Goal: Obtain resource: Download file/media

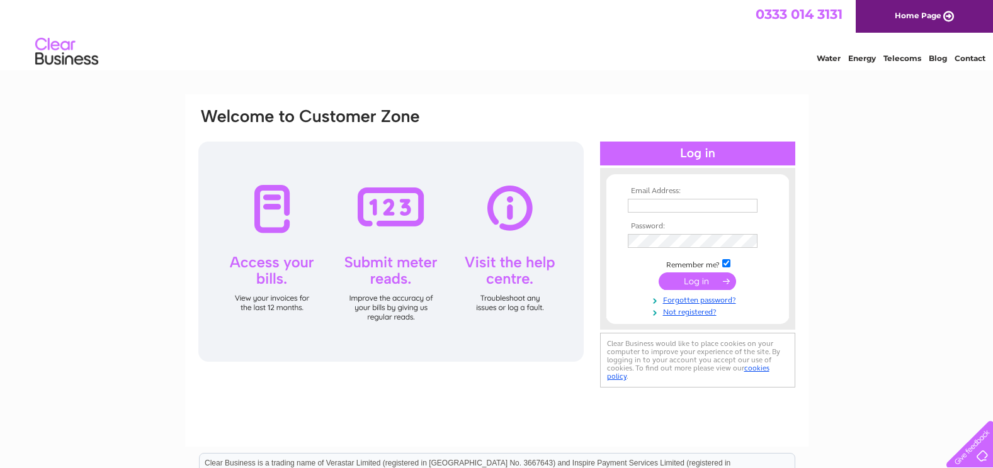
type input "ray@mabbstax.com"
click at [679, 278] on input "submit" at bounding box center [696, 282] width 77 height 18
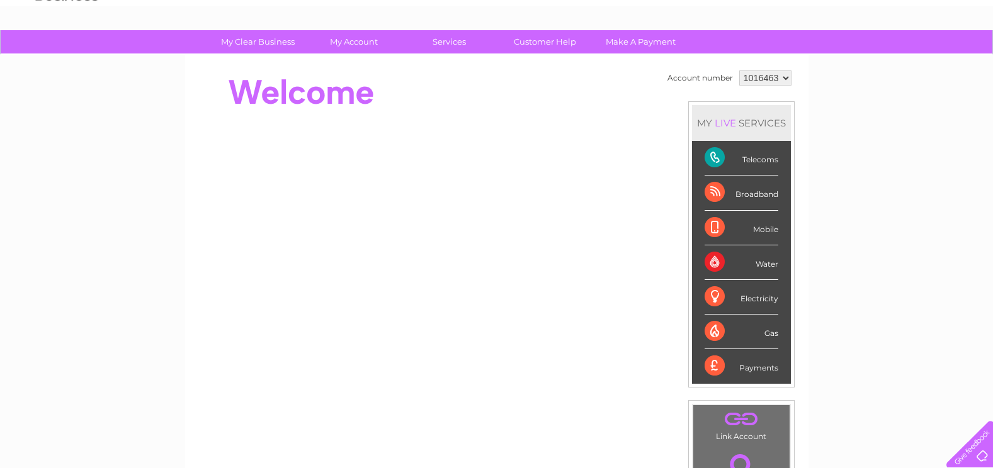
scroll to position [62, 0]
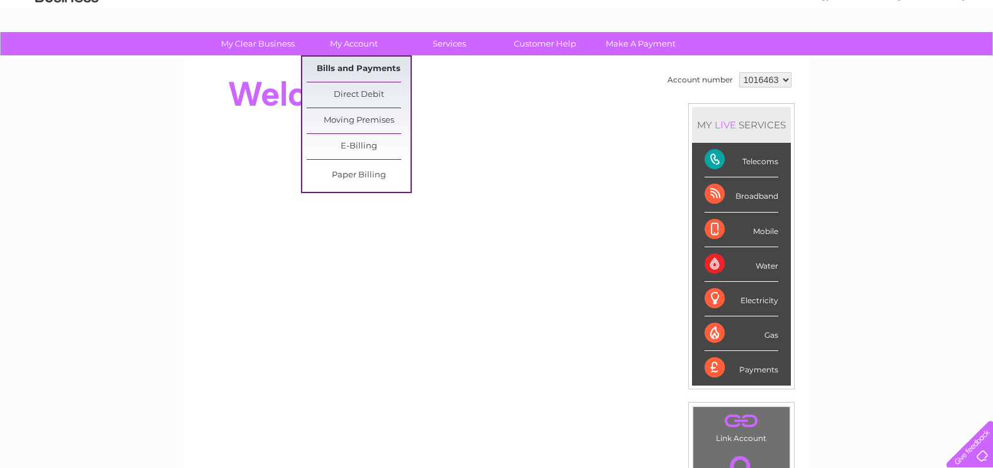
click at [332, 69] on link "Bills and Payments" at bounding box center [359, 69] width 104 height 25
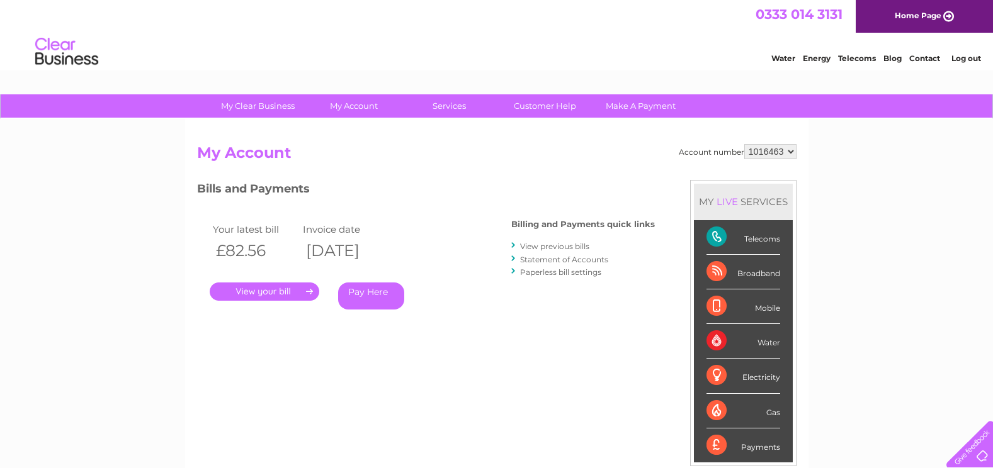
click at [251, 250] on th "£82.56" at bounding box center [255, 251] width 91 height 26
click at [551, 244] on link "View previous bills" at bounding box center [554, 246] width 69 height 9
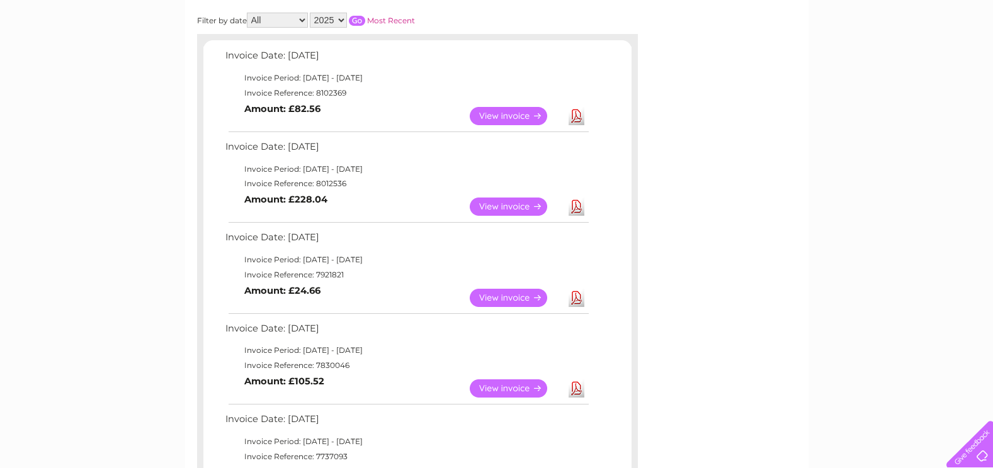
scroll to position [191, 0]
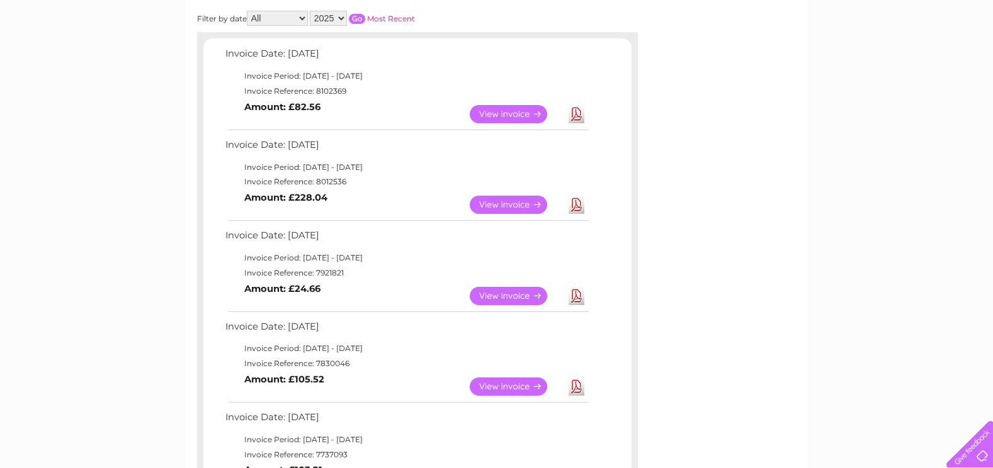
click at [495, 205] on link "View" at bounding box center [516, 205] width 93 height 18
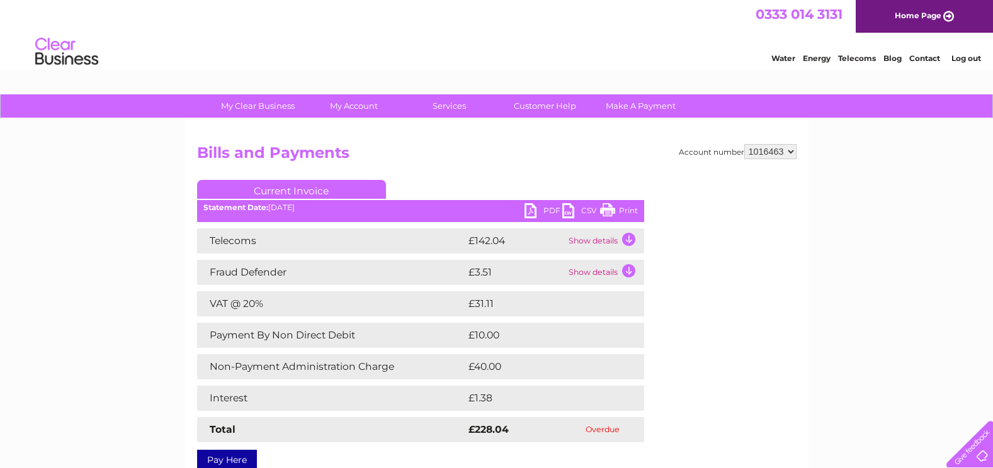
click at [594, 235] on td "Show details" at bounding box center [604, 240] width 79 height 25
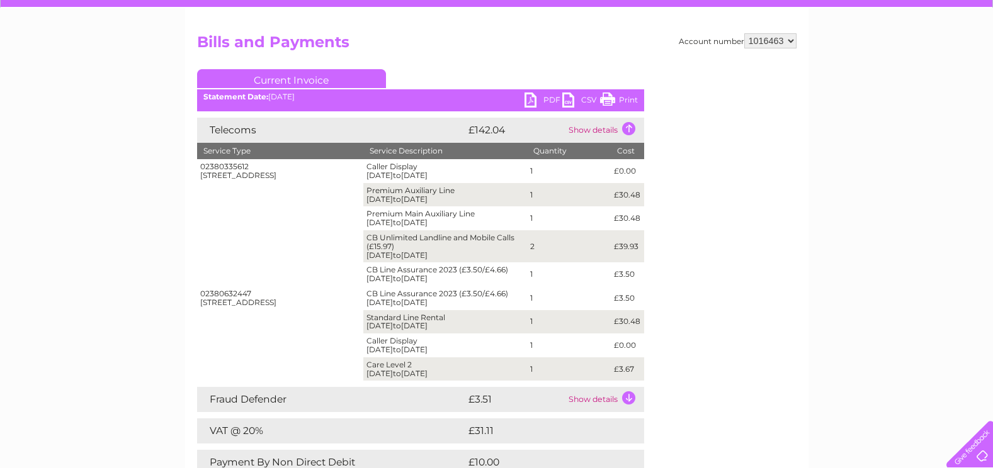
scroll to position [121, 0]
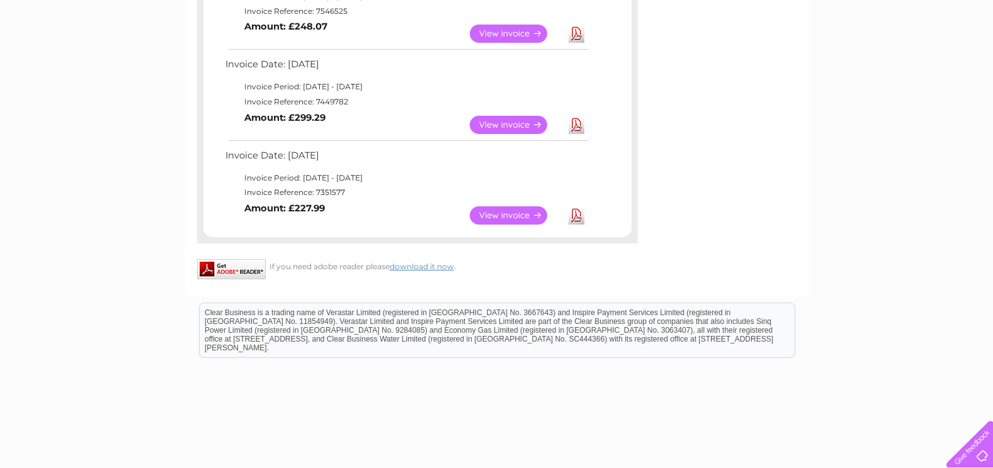
scroll to position [869, 0]
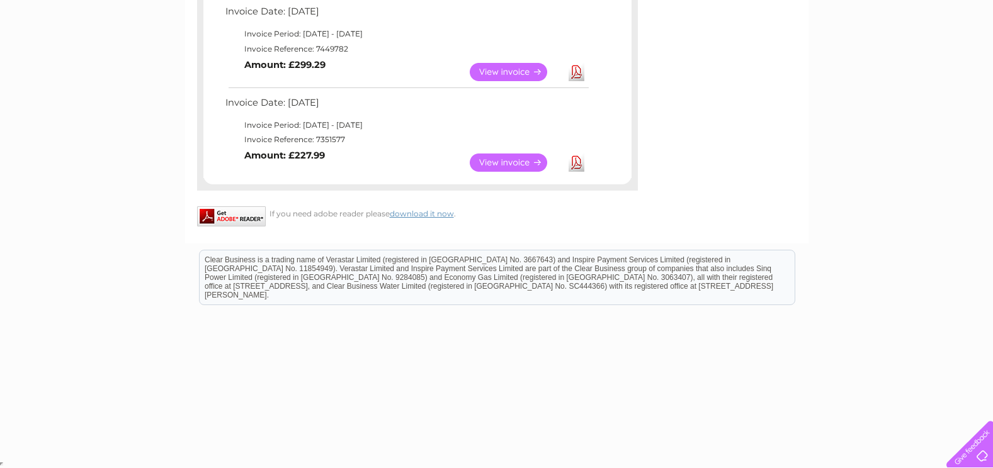
drag, startPoint x: 222, startPoint y: 295, endPoint x: 705, endPoint y: 293, distance: 483.4
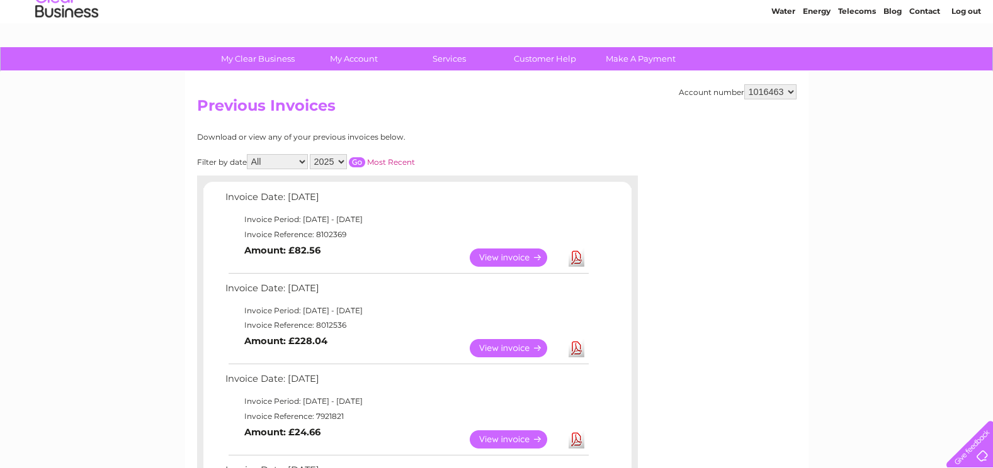
scroll to position [0, 0]
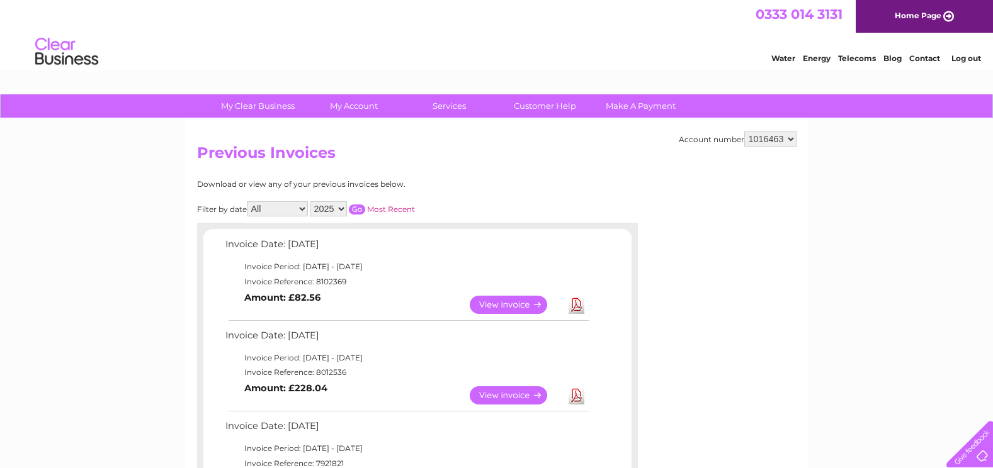
click at [439, 237] on td "Invoice Date: [DATE]" at bounding box center [406, 247] width 368 height 23
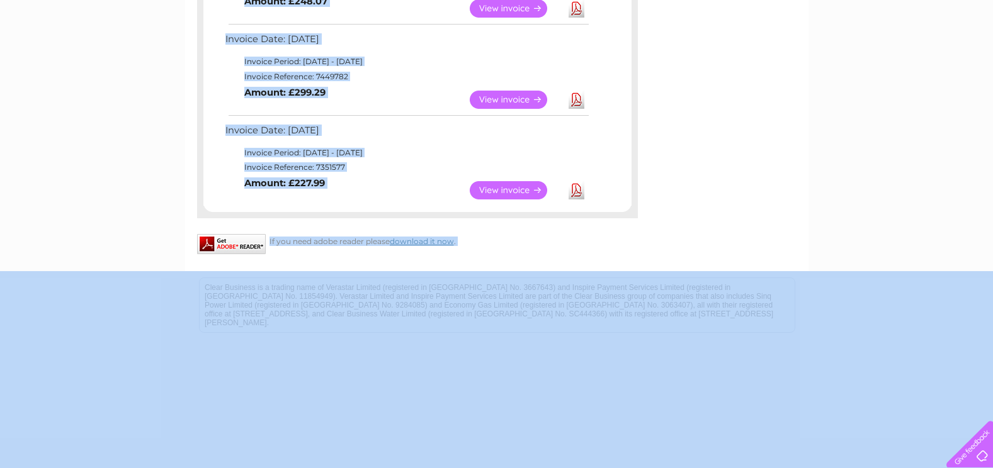
scroll to position [869, 0]
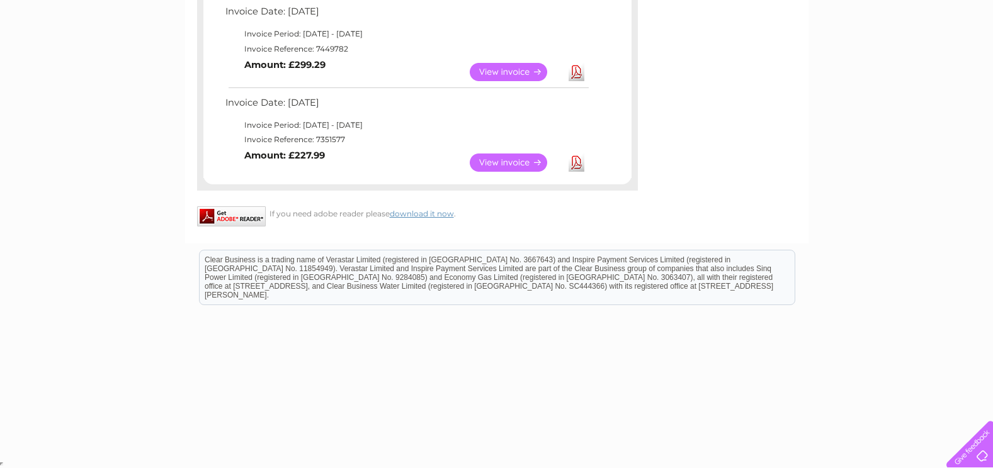
drag, startPoint x: 196, startPoint y: 146, endPoint x: 787, endPoint y: 168, distance: 592.1
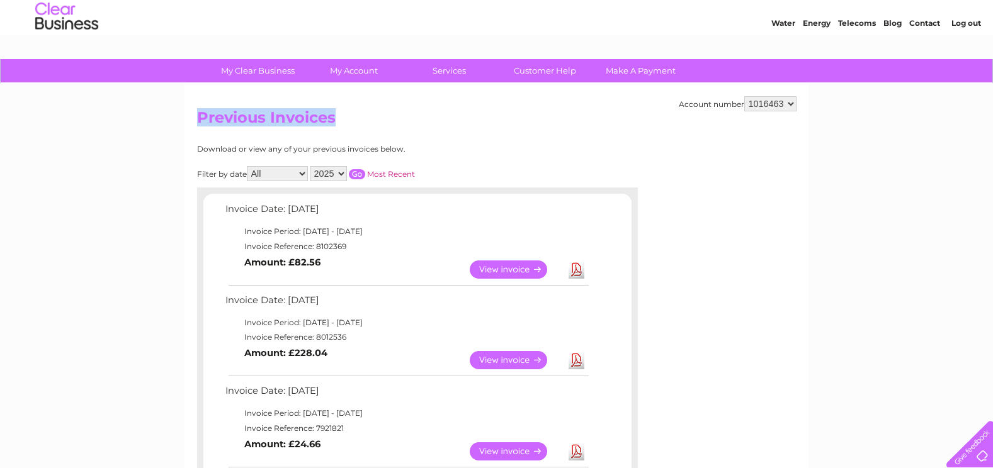
scroll to position [0, 0]
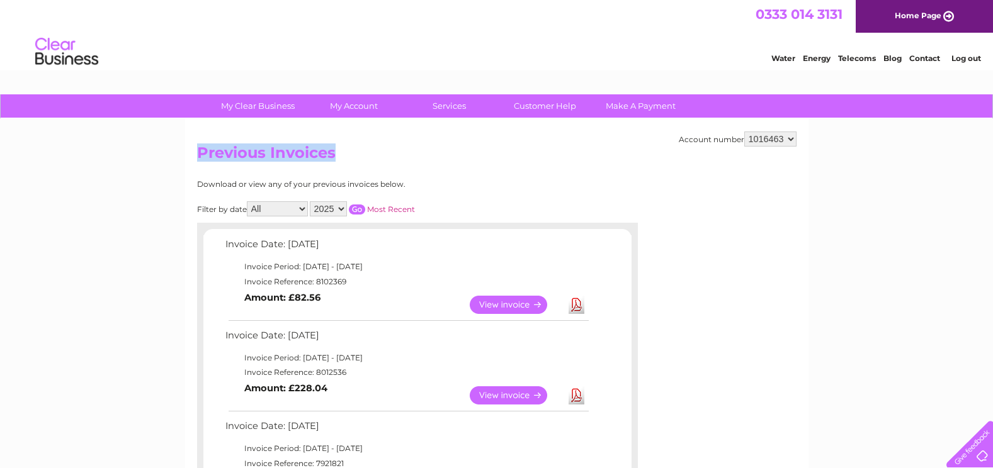
click at [575, 303] on link "Download" at bounding box center [576, 305] width 16 height 18
click at [570, 393] on link "Download" at bounding box center [576, 395] width 16 height 18
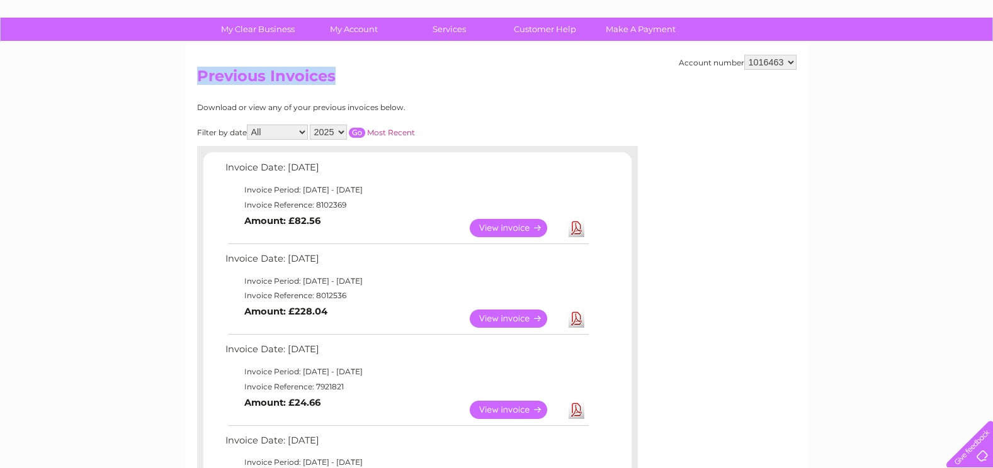
scroll to position [81, 0]
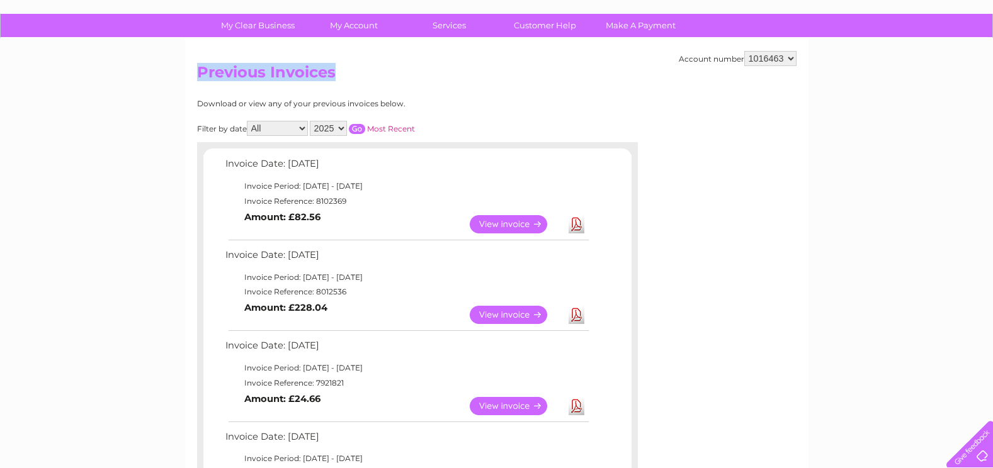
click at [575, 406] on link "Download" at bounding box center [576, 406] width 16 height 18
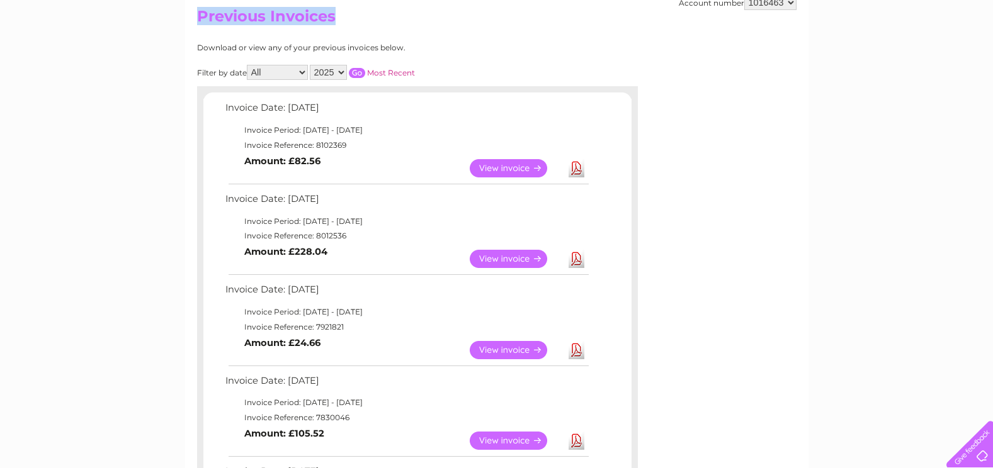
scroll to position [140, 0]
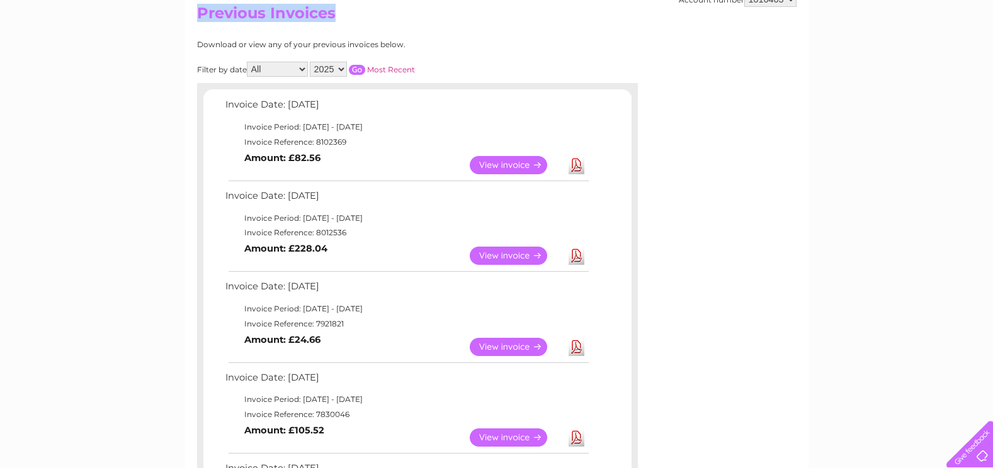
click at [577, 434] on link "Download" at bounding box center [576, 438] width 16 height 18
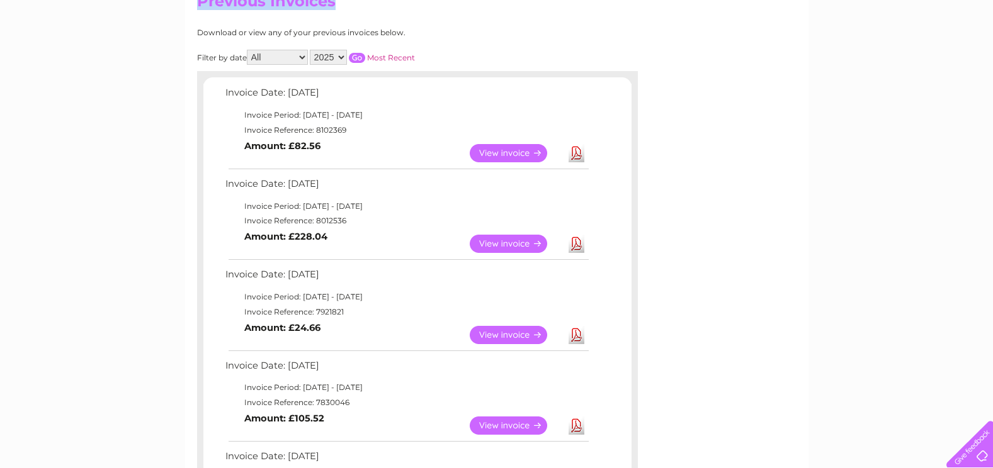
scroll to position [150, 0]
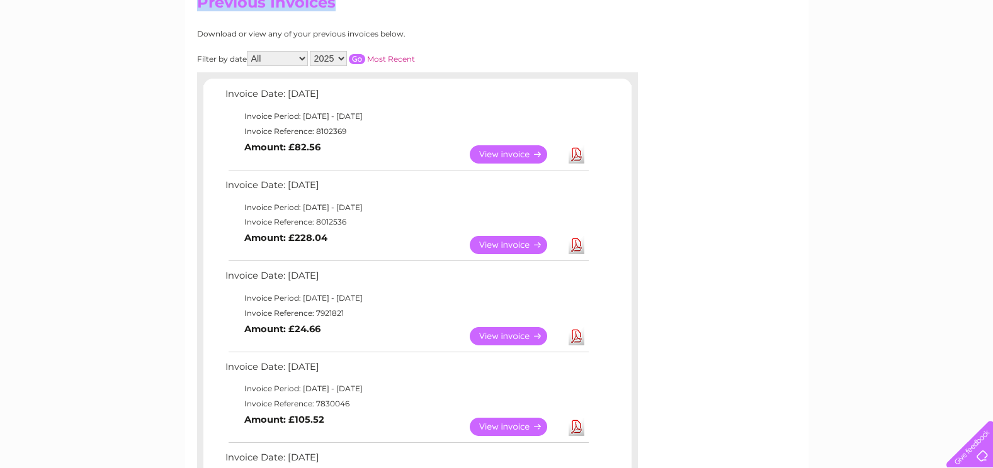
click at [500, 154] on link "View" at bounding box center [516, 154] width 93 height 18
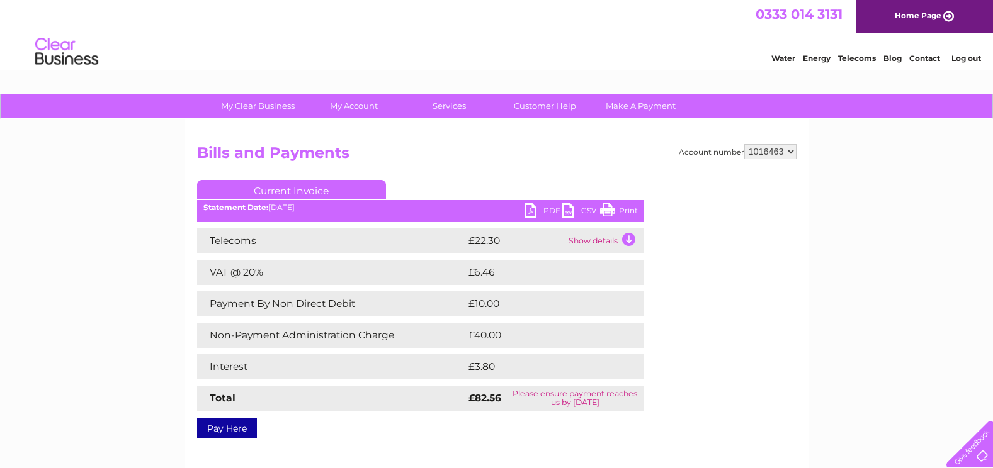
click at [592, 240] on td "Show details" at bounding box center [604, 240] width 79 height 25
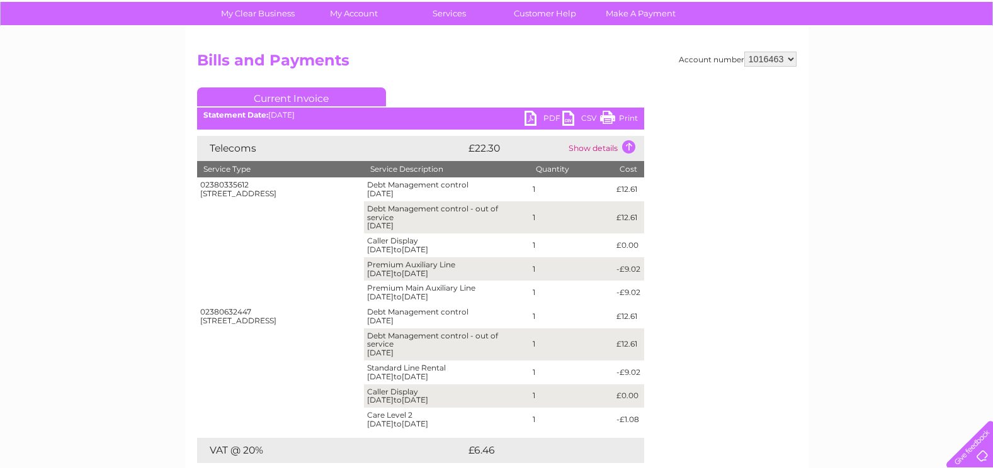
scroll to position [99, 0]
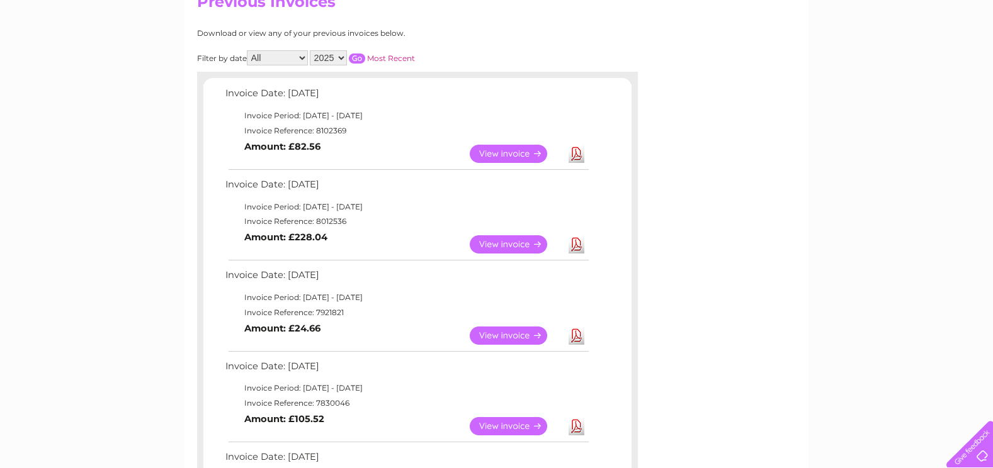
click at [492, 159] on link "View" at bounding box center [516, 154] width 93 height 18
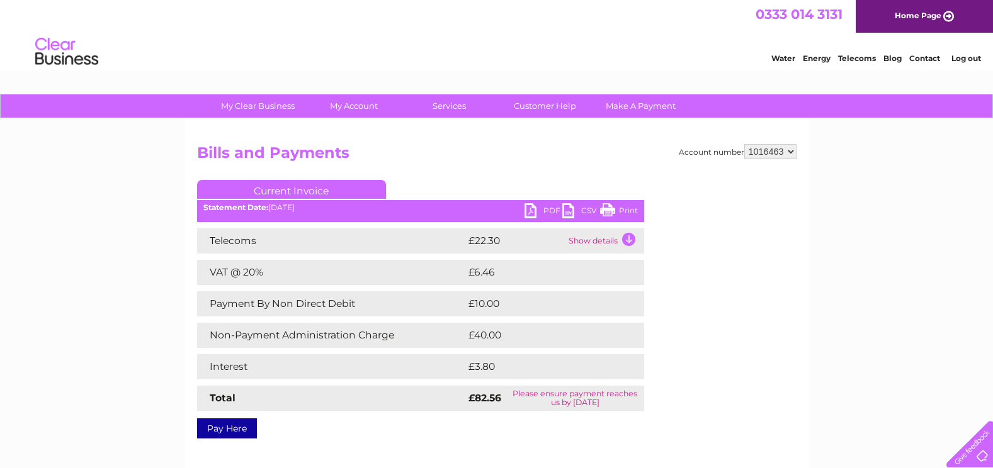
click at [612, 238] on td "Show details" at bounding box center [604, 240] width 79 height 25
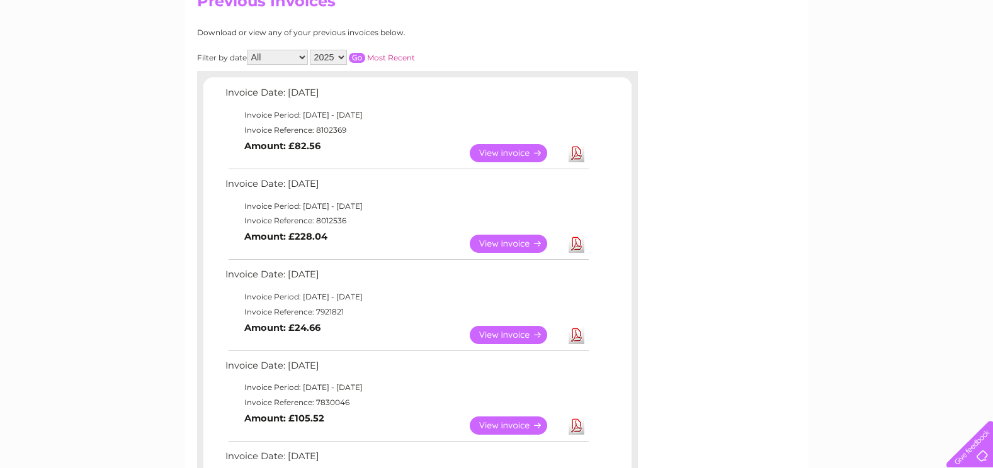
click at [513, 247] on link "View" at bounding box center [516, 244] width 93 height 18
click at [519, 336] on link "View" at bounding box center [516, 334] width 93 height 18
click at [507, 430] on link "View" at bounding box center [516, 424] width 93 height 18
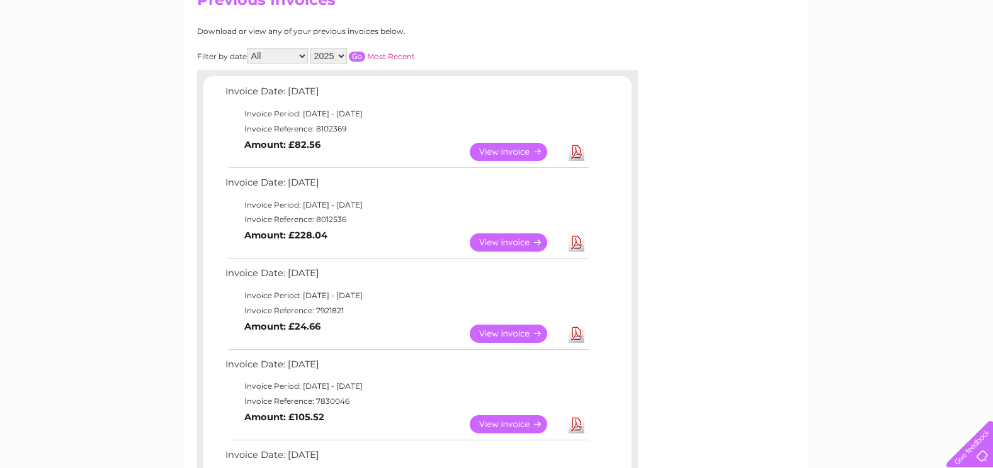
click at [507, 430] on link "View" at bounding box center [516, 424] width 93 height 18
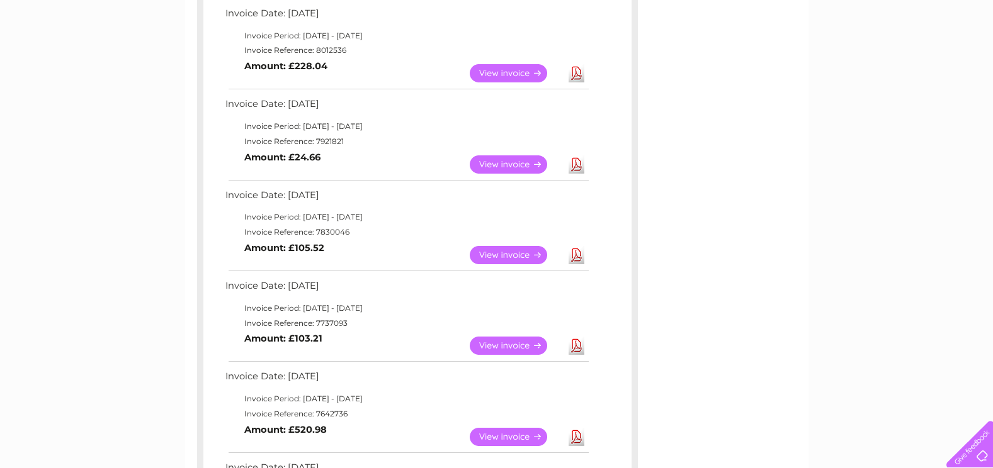
scroll to position [343, 0]
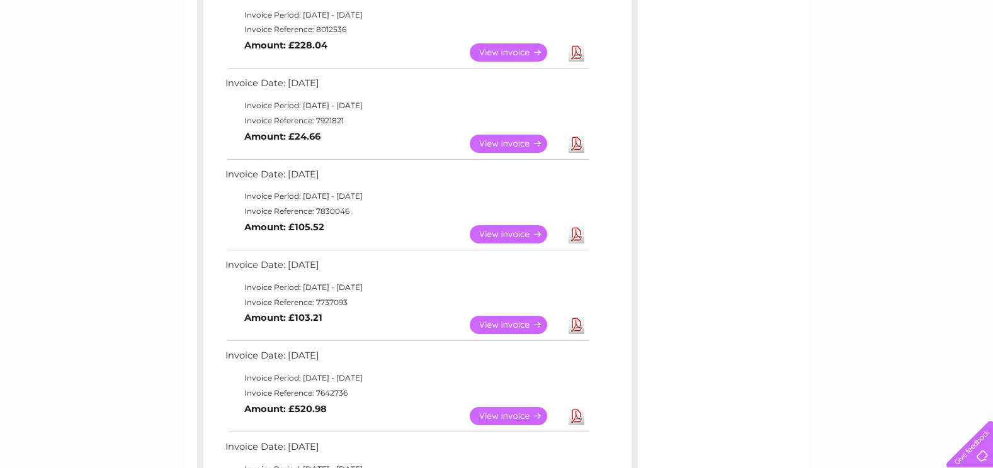
click at [507, 330] on link "View" at bounding box center [516, 325] width 93 height 18
